Goal: Task Accomplishment & Management: Use online tool/utility

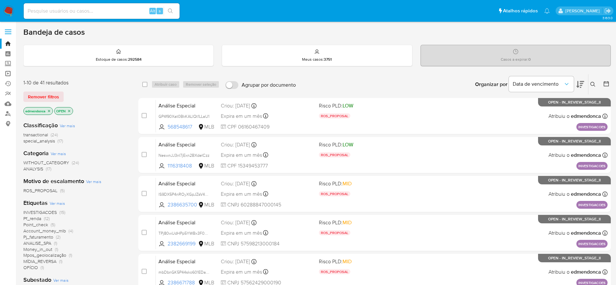
click at [11, 72] on link "Operações em massa" at bounding box center [38, 74] width 77 height 10
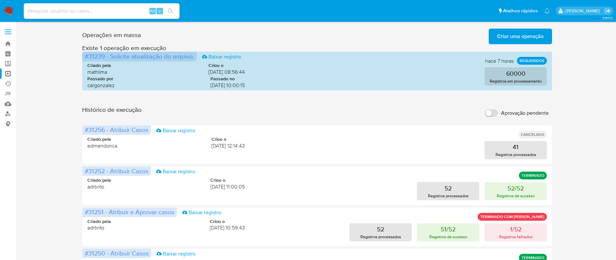
click at [517, 36] on span "Criar uma operação" at bounding box center [520, 36] width 46 height 14
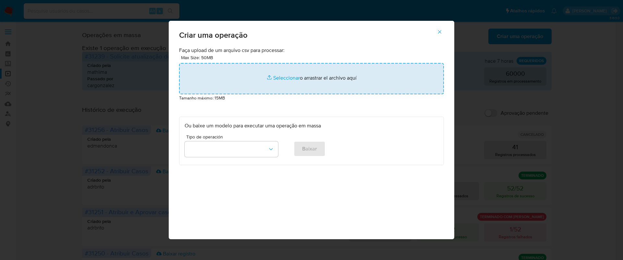
click at [297, 69] on input "file" at bounding box center [311, 78] width 265 height 31
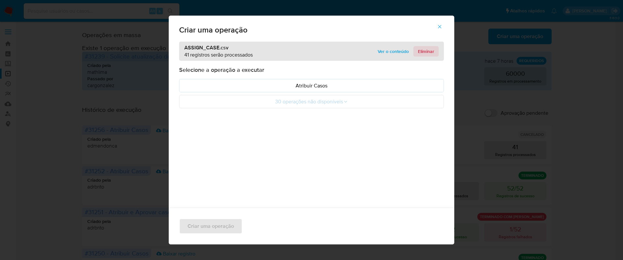
click at [430, 51] on span "Eliminar" at bounding box center [426, 51] width 16 height 9
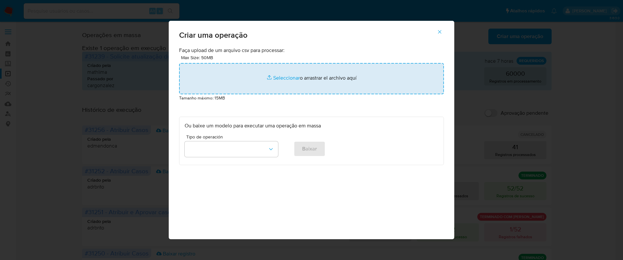
click at [286, 83] on input "file" at bounding box center [311, 78] width 265 height 31
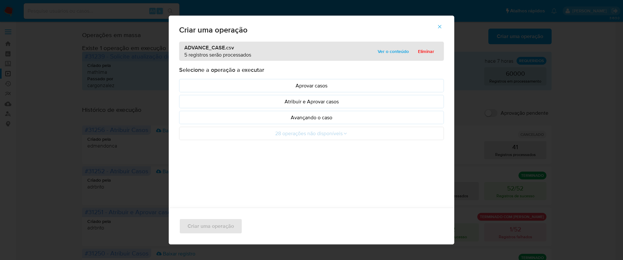
click at [399, 51] on span "Ver o conteúdo" at bounding box center [393, 51] width 31 height 9
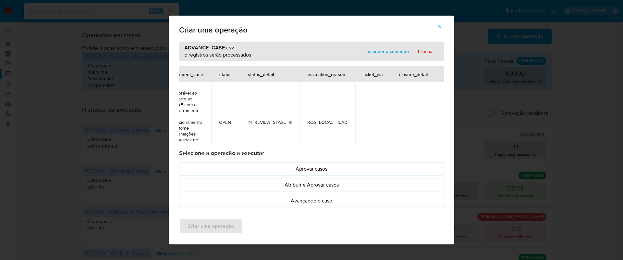
scroll to position [0, 126]
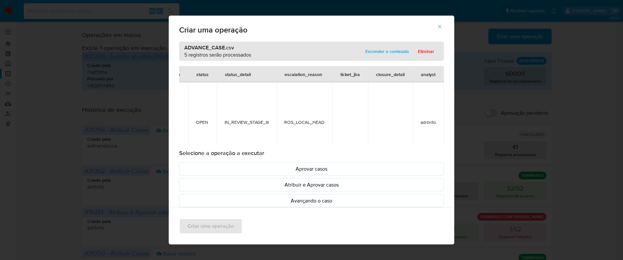
drag, startPoint x: 408, startPoint y: 120, endPoint x: 422, endPoint y: 121, distance: 13.7
click at [422, 121] on td "adrbrito" at bounding box center [428, 121] width 31 height 79
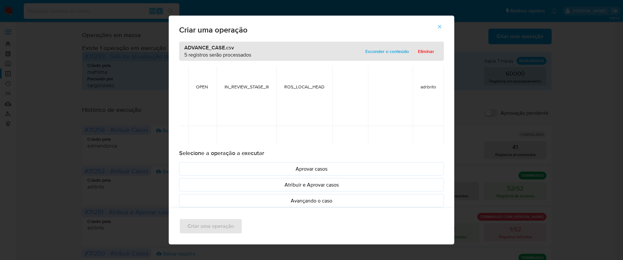
scroll to position [49, 126]
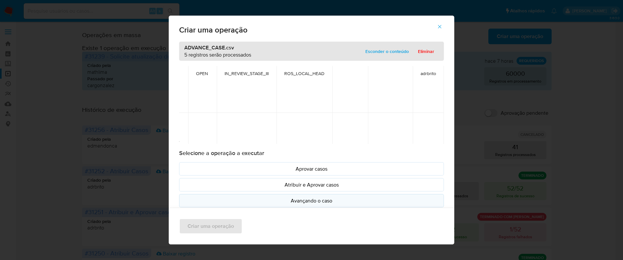
click at [314, 200] on p "Avançando o caso" at bounding box center [312, 200] width 254 height 7
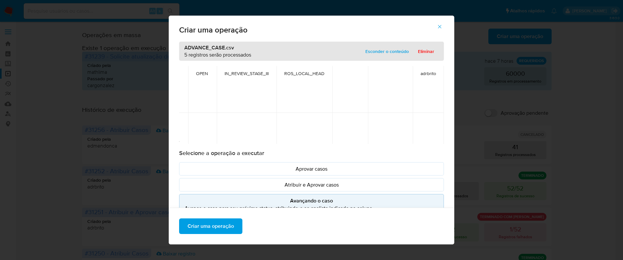
scroll to position [49, 0]
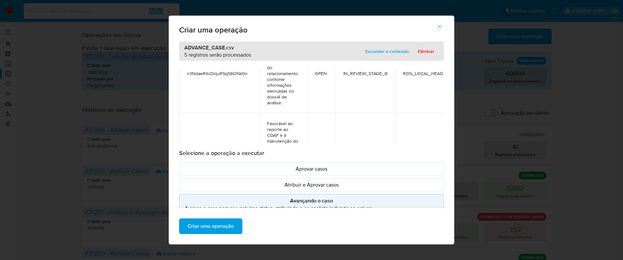
click at [390, 48] on span "Esconder o conteúdo" at bounding box center [388, 51] width 44 height 9
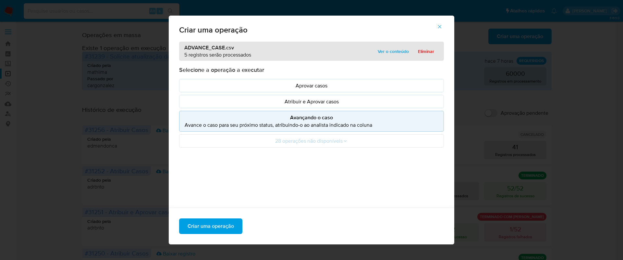
drag, startPoint x: 181, startPoint y: 55, endPoint x: 231, endPoint y: 56, distance: 49.7
click at [231, 56] on p "5 registros serão processados" at bounding box center [217, 54] width 67 height 7
click at [424, 53] on span "Eliminar" at bounding box center [426, 51] width 16 height 9
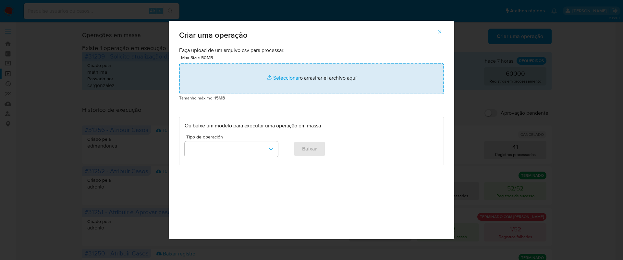
click at [283, 86] on input "file" at bounding box center [311, 78] width 265 height 31
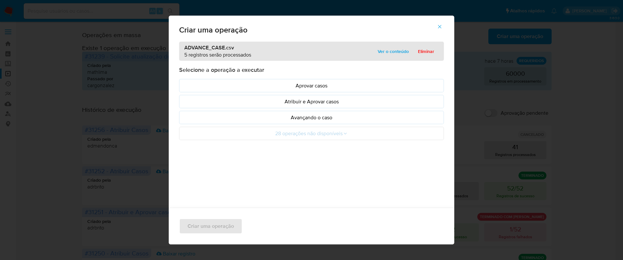
click at [385, 53] on span "Ver o conteúdo" at bounding box center [393, 51] width 31 height 9
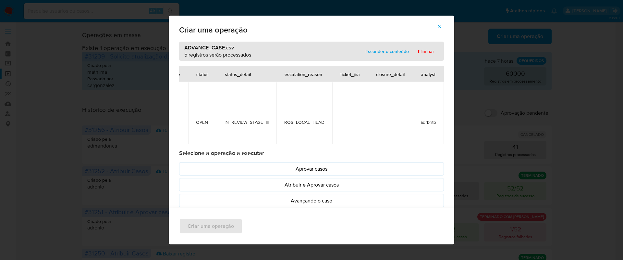
scroll to position [0, 0]
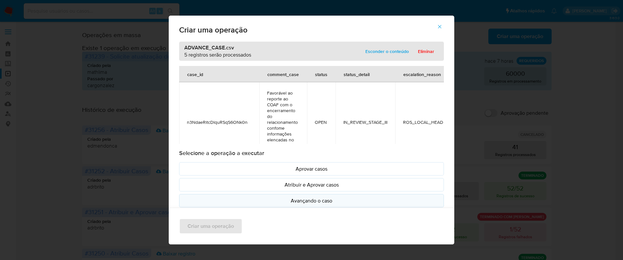
click at [315, 200] on p "Avançando o caso" at bounding box center [312, 200] width 254 height 7
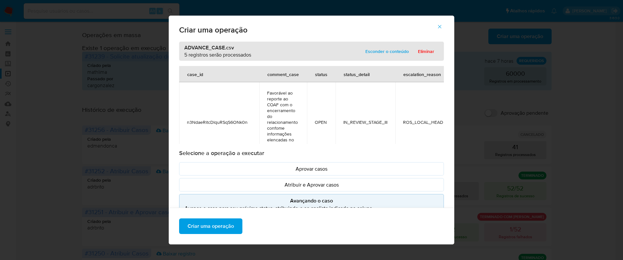
click at [384, 49] on span "Esconder o conteúdo" at bounding box center [388, 51] width 44 height 9
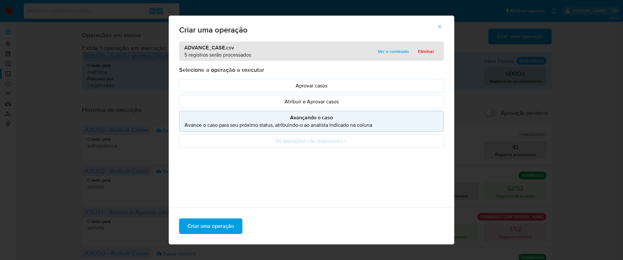
click at [380, 52] on span "Ver o conteúdo" at bounding box center [393, 51] width 31 height 9
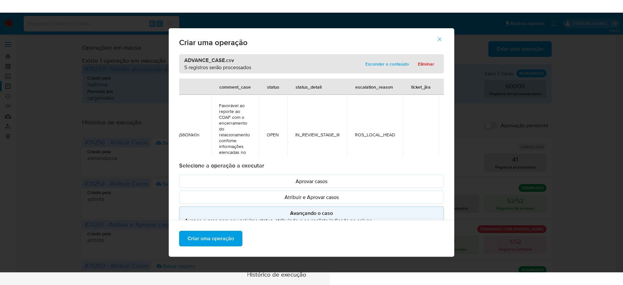
scroll to position [0, 127]
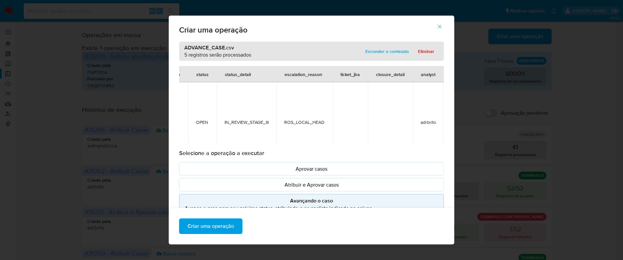
drag, startPoint x: 251, startPoint y: 96, endPoint x: 430, endPoint y: 120, distance: 180.7
click at [434, 122] on div "case_id comment_case status status_detail escalation_reason ticket_jira closure…" at bounding box center [311, 105] width 265 height 78
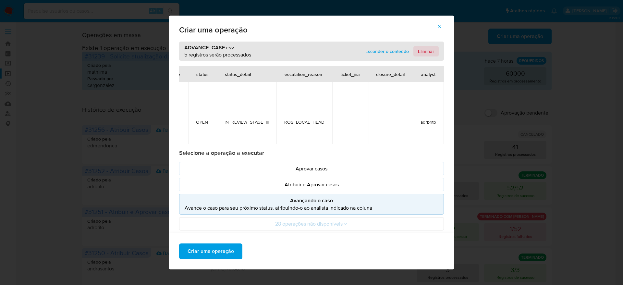
click at [423, 50] on span "Eliminar" at bounding box center [426, 51] width 16 height 9
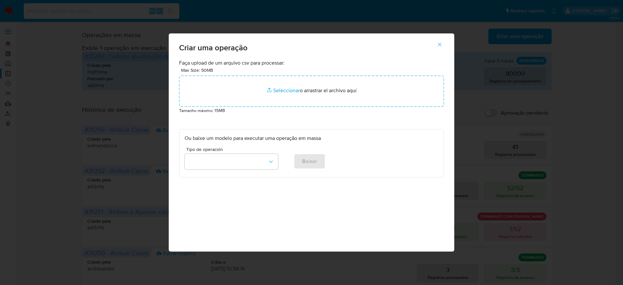
drag, startPoint x: 211, startPoint y: 139, endPoint x: 286, endPoint y: 141, distance: 75.3
click at [286, 141] on p "Ou baixe um modelo para executar uma operação em massa" at bounding box center [312, 138] width 254 height 7
click at [281, 143] on div "Ou baixe um modelo para executar uma operação em massa Tipo de operación Baixar" at bounding box center [311, 153] width 265 height 48
click at [265, 166] on button "button" at bounding box center [232, 162] width 94 height 16
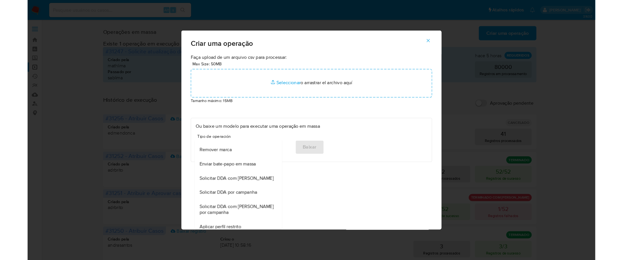
scroll to position [451, 0]
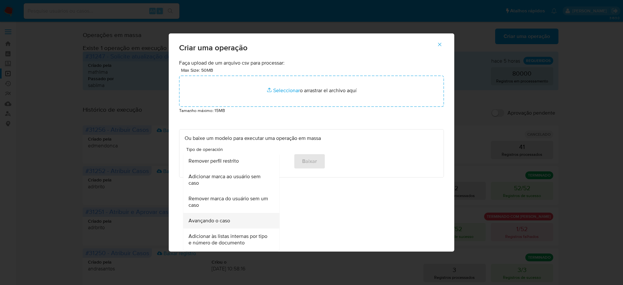
click at [243, 221] on div "Avançando o caso" at bounding box center [230, 221] width 82 height 16
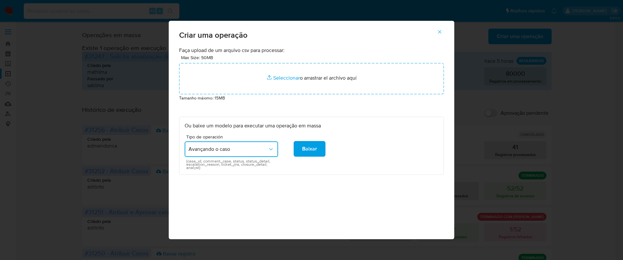
click at [247, 150] on span "Avançando o caso" at bounding box center [228, 149] width 79 height 6
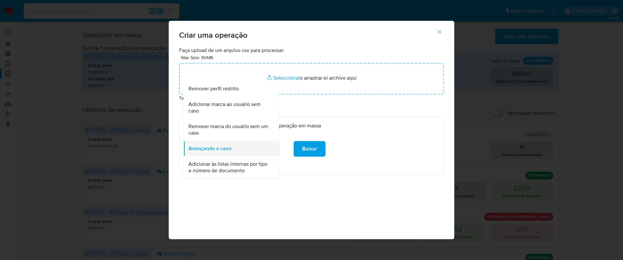
click at [211, 148] on span "Avançando o caso" at bounding box center [210, 148] width 43 height 6
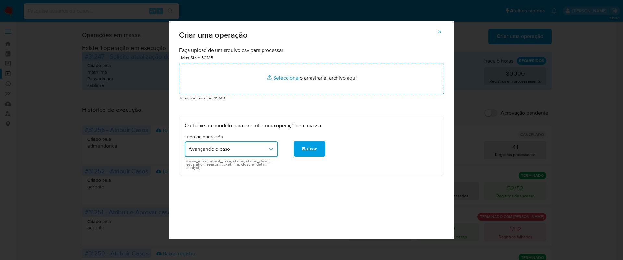
click at [344, 177] on div "Faça upload de um arquivo csv para processar: Max Size: 50MB Seleccionar archiv…" at bounding box center [312, 143] width 286 height 192
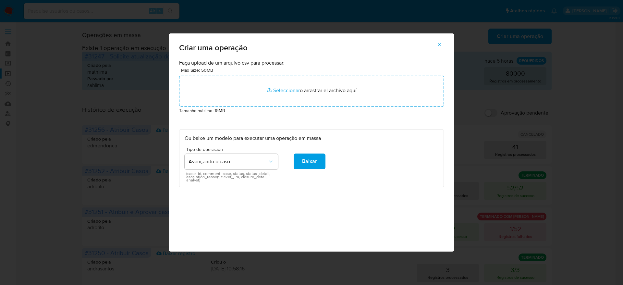
click at [439, 45] on icon "button" at bounding box center [440, 45] width 4 height 4
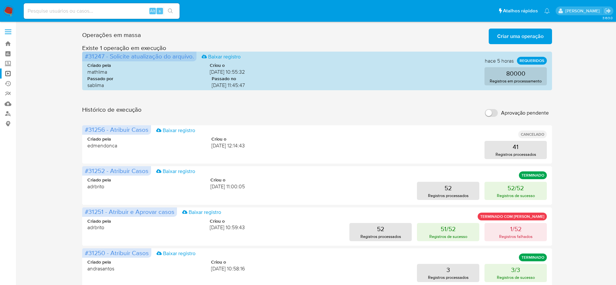
click at [24, 152] on div "Operações em massa Criar uma operação Só pode haver no máximo 5 recursos colado…" at bounding box center [316, 290] width 587 height 528
